Goal: Transaction & Acquisition: Book appointment/travel/reservation

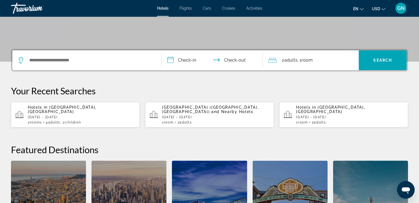
scroll to position [109, 0]
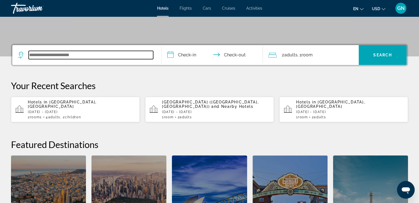
click at [92, 54] on input "Search widget" at bounding box center [91, 55] width 124 height 8
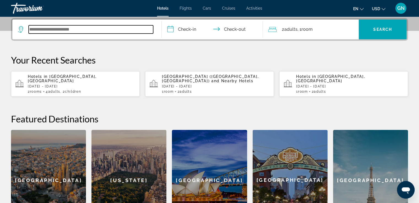
scroll to position [134, 0]
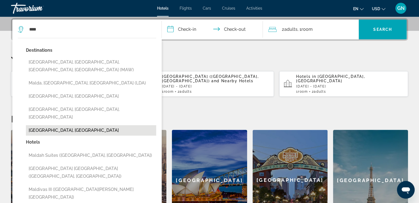
click at [71, 125] on button "[GEOGRAPHIC_DATA], [GEOGRAPHIC_DATA]" at bounding box center [91, 130] width 130 height 10
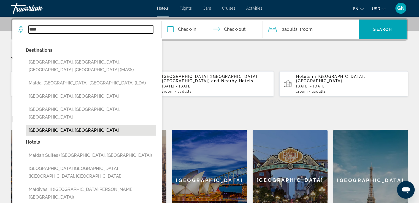
type input "**********"
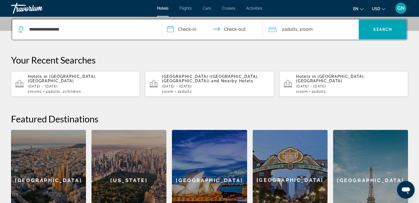
click at [190, 28] on input "**********" at bounding box center [213, 30] width 103 height 21
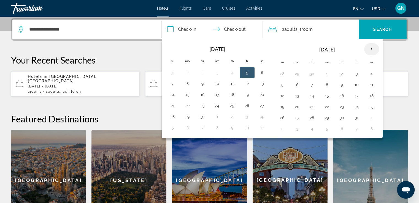
click at [368, 50] on th "Next month" at bounding box center [371, 49] width 15 height 12
click at [283, 96] on button "14" at bounding box center [282, 96] width 9 height 8
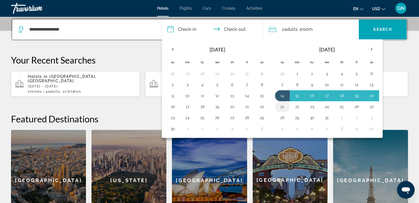
click at [282, 106] on button "21" at bounding box center [282, 107] width 9 height 8
type input "**********"
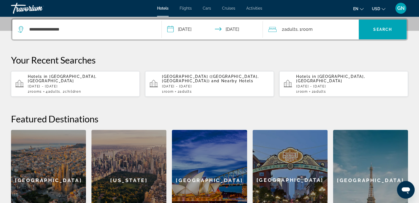
click at [312, 30] on span "Room" at bounding box center [306, 29] width 11 height 5
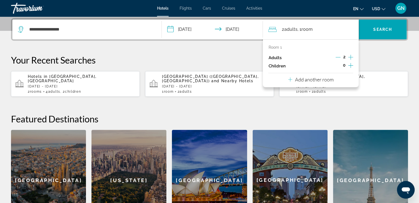
click at [352, 67] on icon "Increment children" at bounding box center [350, 65] width 5 height 7
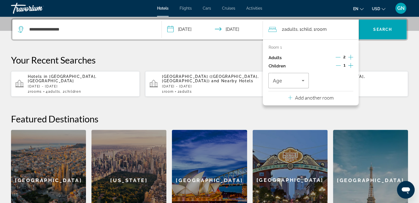
click at [351, 65] on icon "Increment children" at bounding box center [350, 65] width 5 height 7
click at [297, 81] on span "Travelers: 2 adults, 2 children" at bounding box center [286, 80] width 29 height 7
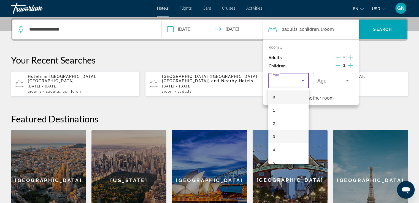
click at [278, 136] on mat-option "3" at bounding box center [288, 136] width 40 height 13
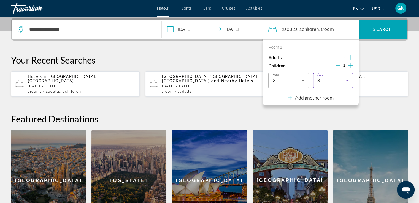
click at [342, 83] on div "3" at bounding box center [331, 80] width 29 height 7
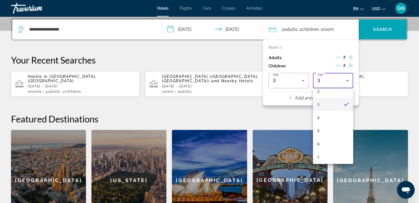
scroll to position [38, 0]
click at [336, 138] on mat-option "6" at bounding box center [333, 138] width 40 height 13
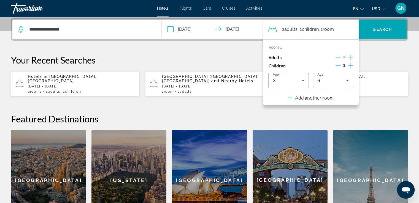
click at [312, 99] on p "Add another room" at bounding box center [314, 98] width 39 height 6
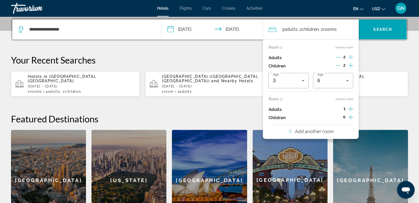
click at [351, 109] on icon "Increment adults" at bounding box center [350, 109] width 5 height 7
click at [387, 33] on span "Search widget" at bounding box center [382, 29] width 48 height 13
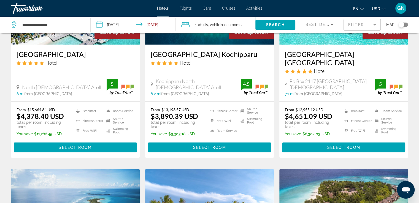
scroll to position [98, 0]
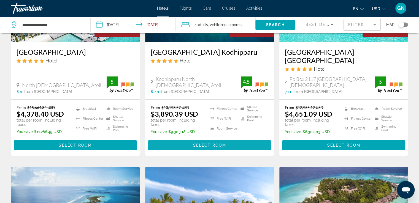
click at [194, 143] on span "Select Room" at bounding box center [209, 145] width 33 height 4
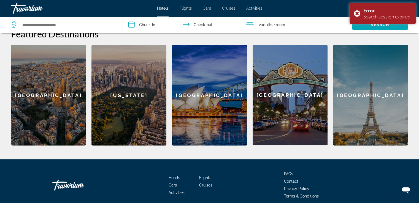
scroll to position [144, 0]
